Goal: Navigation & Orientation: Find specific page/section

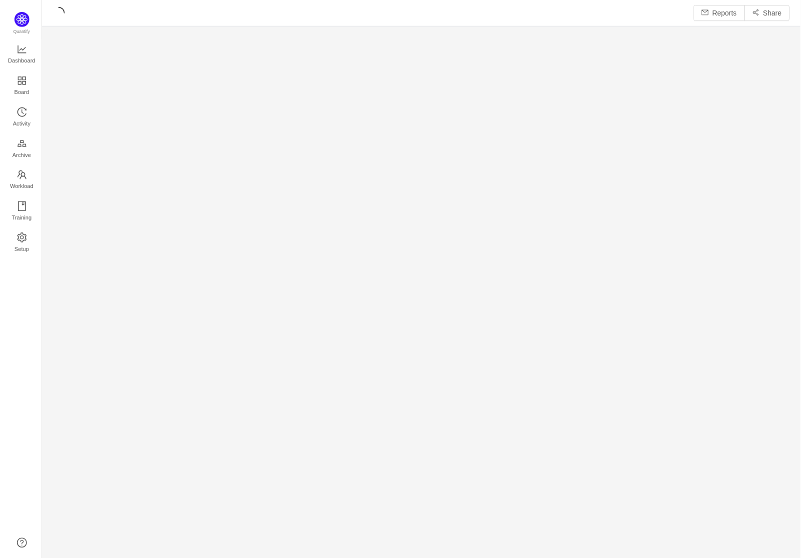
scroll to position [545, 740]
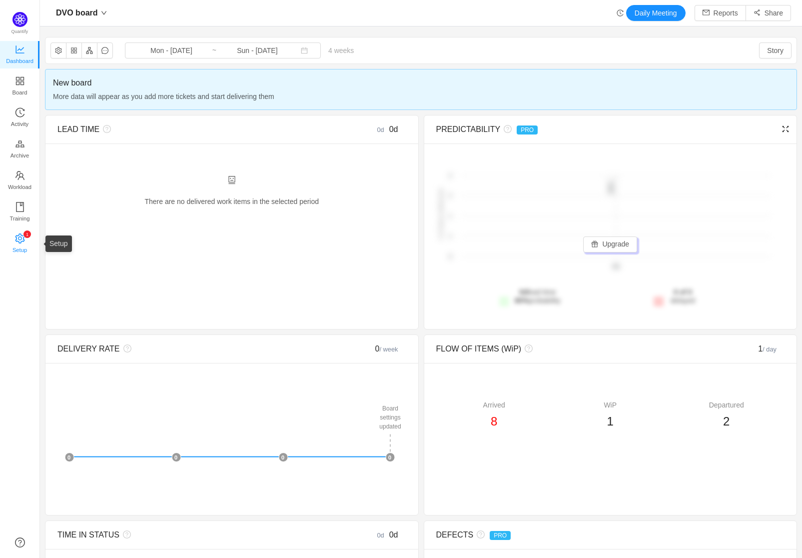
click at [22, 244] on span "Setup" at bounding box center [19, 250] width 14 height 20
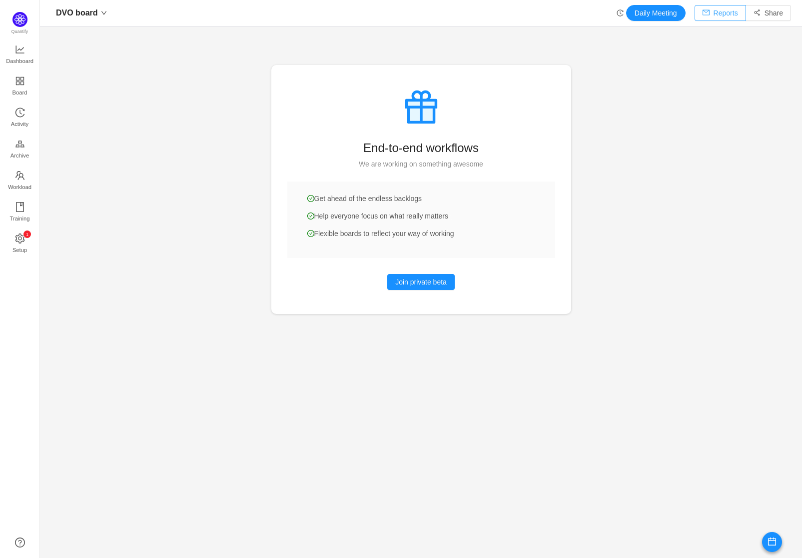
click at [727, 14] on button "Reports" at bounding box center [720, 13] width 51 height 16
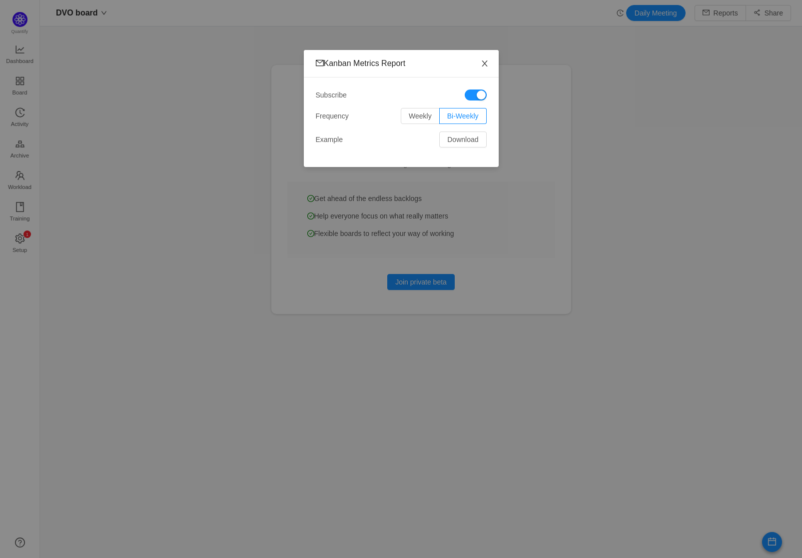
click at [482, 66] on icon "icon: close" at bounding box center [484, 63] width 5 height 6
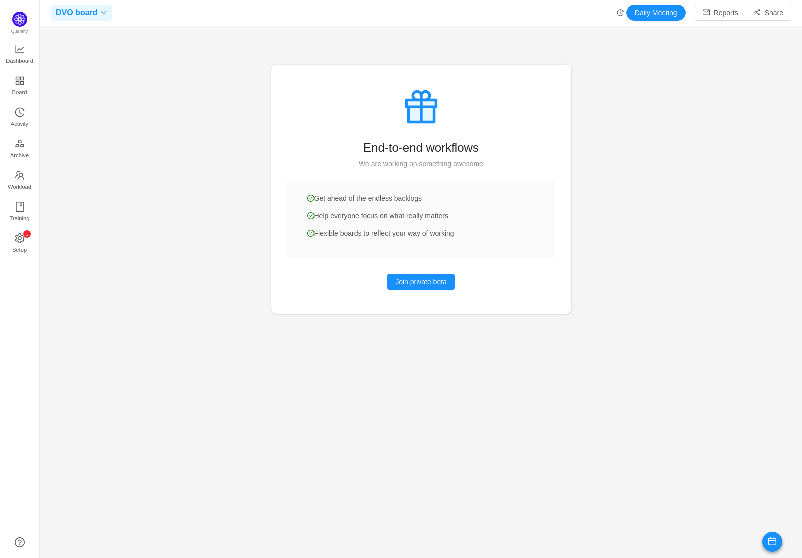
click at [101, 13] on icon "icon: down" at bounding box center [104, 13] width 6 height 6
click at [87, 50] on span "DVO board" at bounding box center [74, 53] width 35 height 10
